Goal: Communication & Community: Connect with others

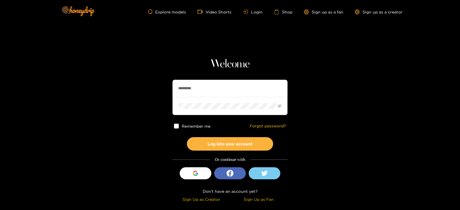
drag, startPoint x: 206, startPoint y: 89, endPoint x: 137, endPoint y: 97, distance: 69.1
click at [137, 97] on section "Welcome ********* Remember me Forgot password? Log into your account Or continu…" at bounding box center [230, 102] width 460 height 204
type input "**********"
click at [187, 137] on button "Log into your account" at bounding box center [230, 144] width 86 height 14
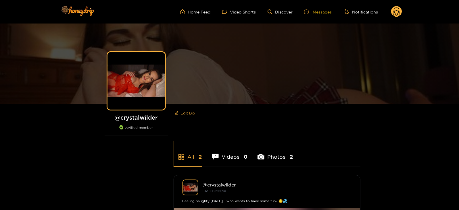
click at [328, 9] on div "Messages" at bounding box center [318, 12] width 28 height 7
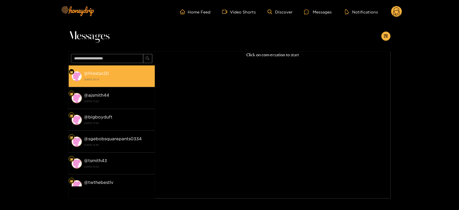
click at [106, 81] on strong "[DATE] 00:21" at bounding box center [118, 79] width 68 height 5
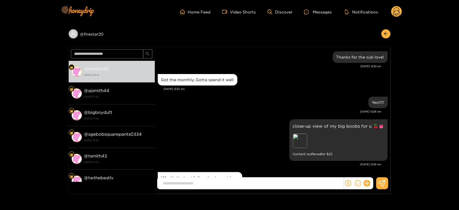
scroll to position [84, 0]
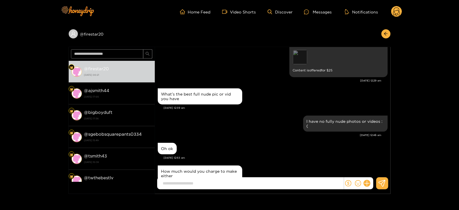
click at [299, 56] on div "Preview" at bounding box center [300, 57] width 14 height 14
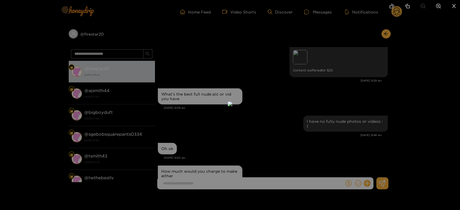
click at [338, 78] on div at bounding box center [230, 105] width 460 height 210
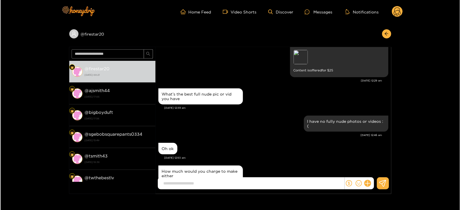
scroll to position [36, 0]
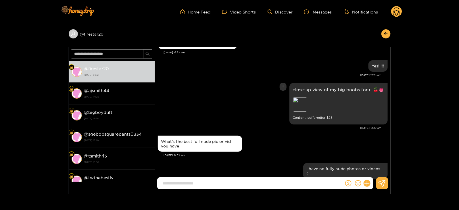
click at [316, 89] on p "close-up view of my big boobs for u 🍒👅" at bounding box center [338, 89] width 91 height 7
copy p "close-up view of my big boobs for u 🍒👅"
click at [287, 98] on div "Unsend" at bounding box center [283, 99] width 14 height 6
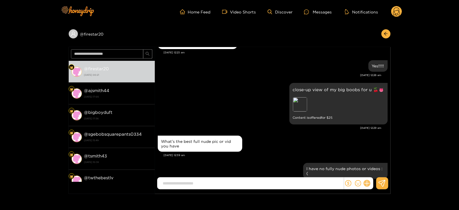
click at [368, 185] on icon at bounding box center [367, 183] width 7 height 7
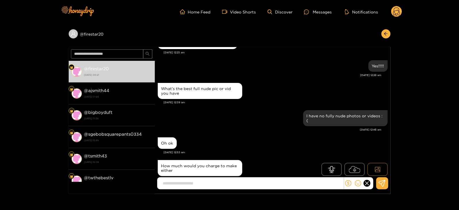
click at [375, 172] on icon at bounding box center [378, 170] width 6 height 6
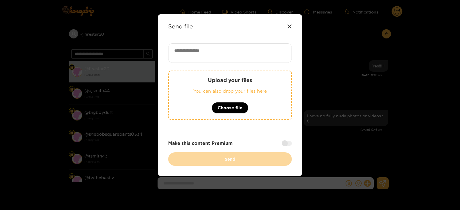
click at [212, 47] on textarea at bounding box center [230, 53] width 124 height 20
paste textarea "**********"
type textarea "**********"
click at [287, 144] on div at bounding box center [287, 143] width 10 height 5
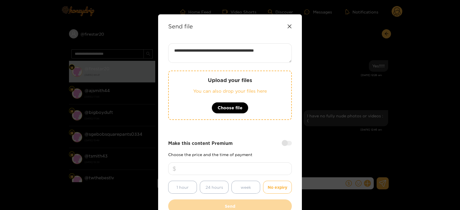
click at [249, 163] on input "number" at bounding box center [230, 169] width 124 height 13
type input "**"
click at [212, 84] on div "Upload your files You can also drop your files here Choose file" at bounding box center [230, 95] width 124 height 49
click at [214, 24] on div "Send file" at bounding box center [230, 26] width 124 height 7
click at [214, 86] on div "Upload your files You can also drop your files here Choose file" at bounding box center [230, 95] width 124 height 49
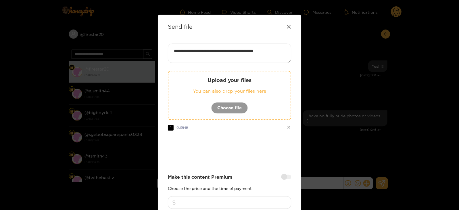
scroll to position [69, 0]
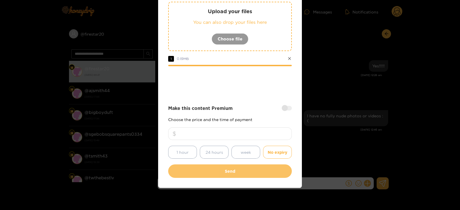
click at [201, 170] on button "Send" at bounding box center [230, 172] width 124 height 14
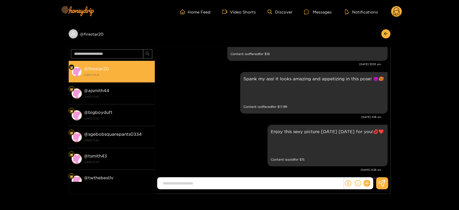
scroll to position [43, 0]
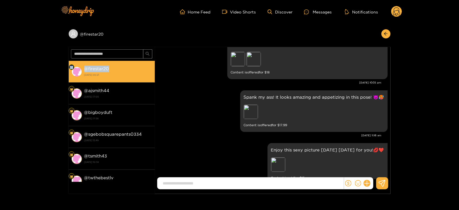
drag, startPoint x: 82, startPoint y: 72, endPoint x: 112, endPoint y: 70, distance: 29.4
click at [112, 70] on li "@ firestar20 [DATE] 00:21" at bounding box center [112, 72] width 86 height 22
copy li "@ firestar20"
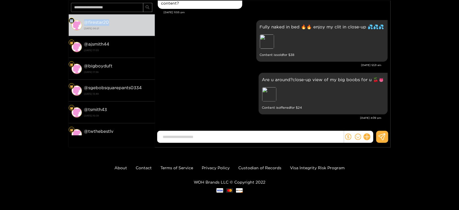
scroll to position [0, 0]
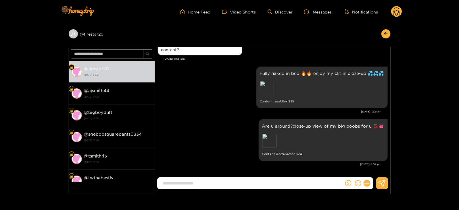
click at [395, 18] on div "Home Feed Video Shorts Discover Messages Notifications 0" at bounding box center [229, 12] width 345 height 24
click at [392, 17] on icon at bounding box center [396, 11] width 11 height 11
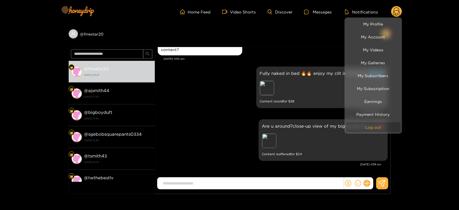
click at [370, 128] on button "Log out" at bounding box center [373, 127] width 55 height 10
